Goal: Browse casually

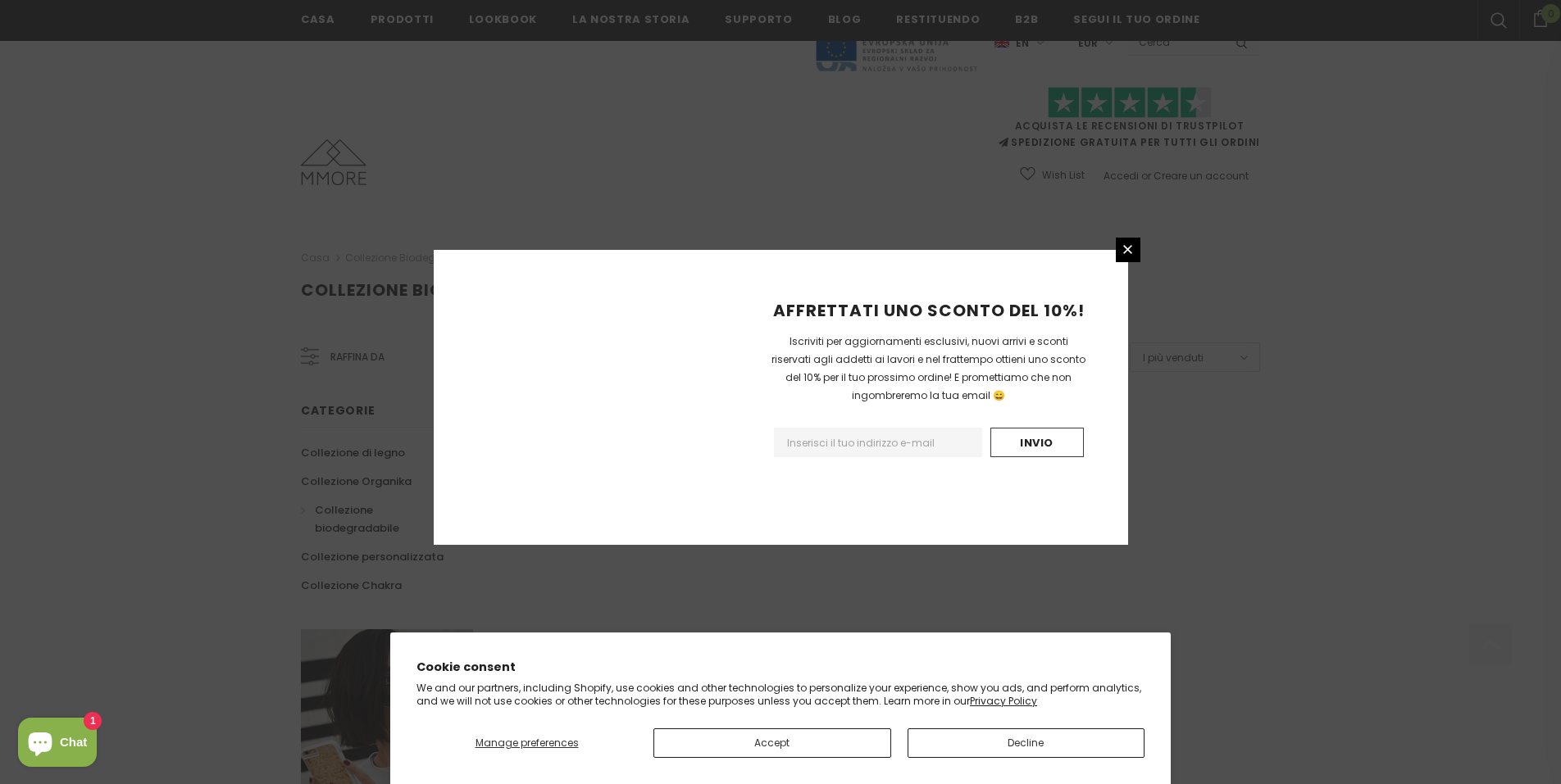
scroll to position [896, 0]
